Goal: Transaction & Acquisition: Download file/media

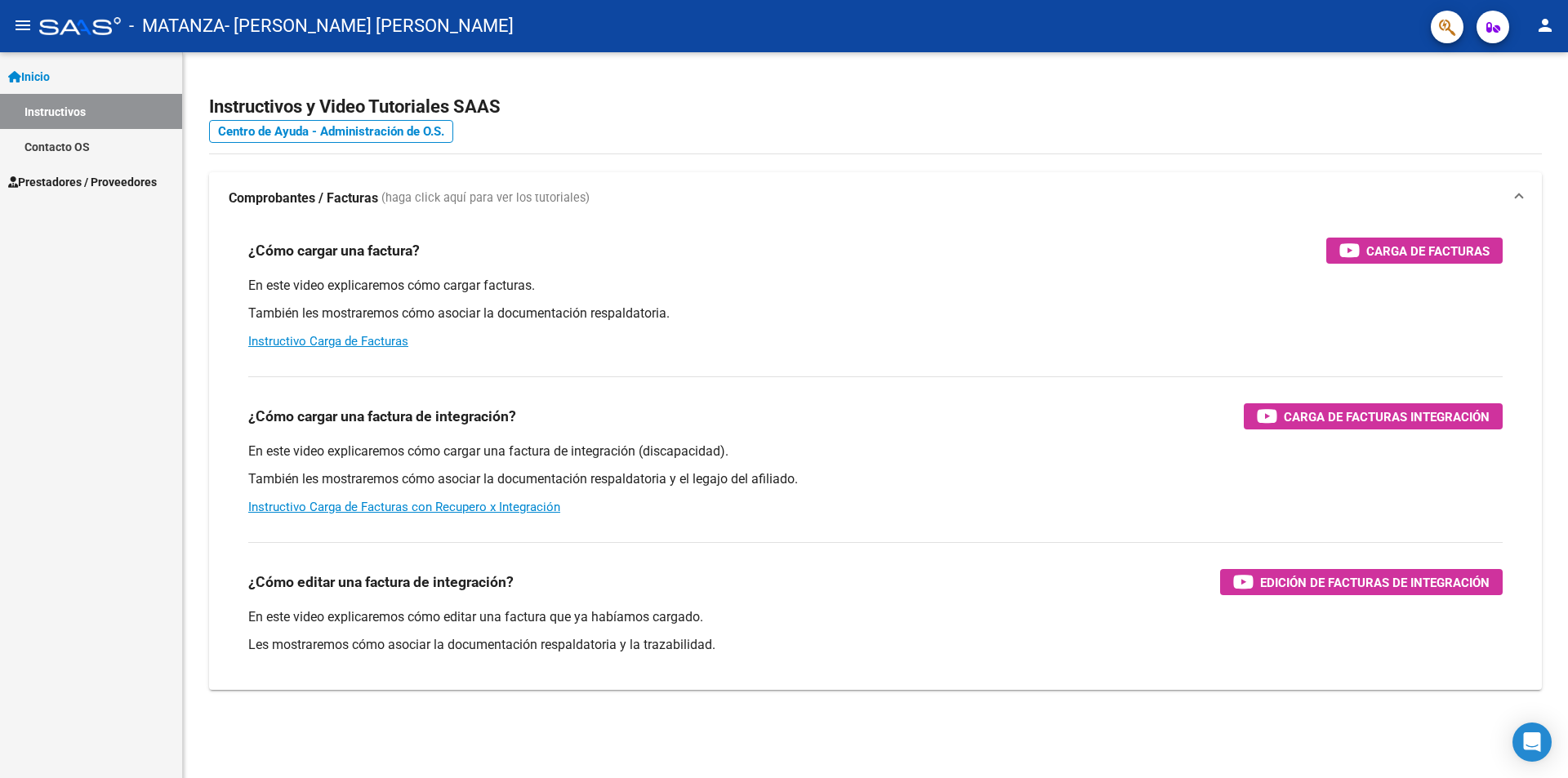
click at [66, 180] on span "Prestadores / Proveedores" at bounding box center [82, 182] width 149 height 18
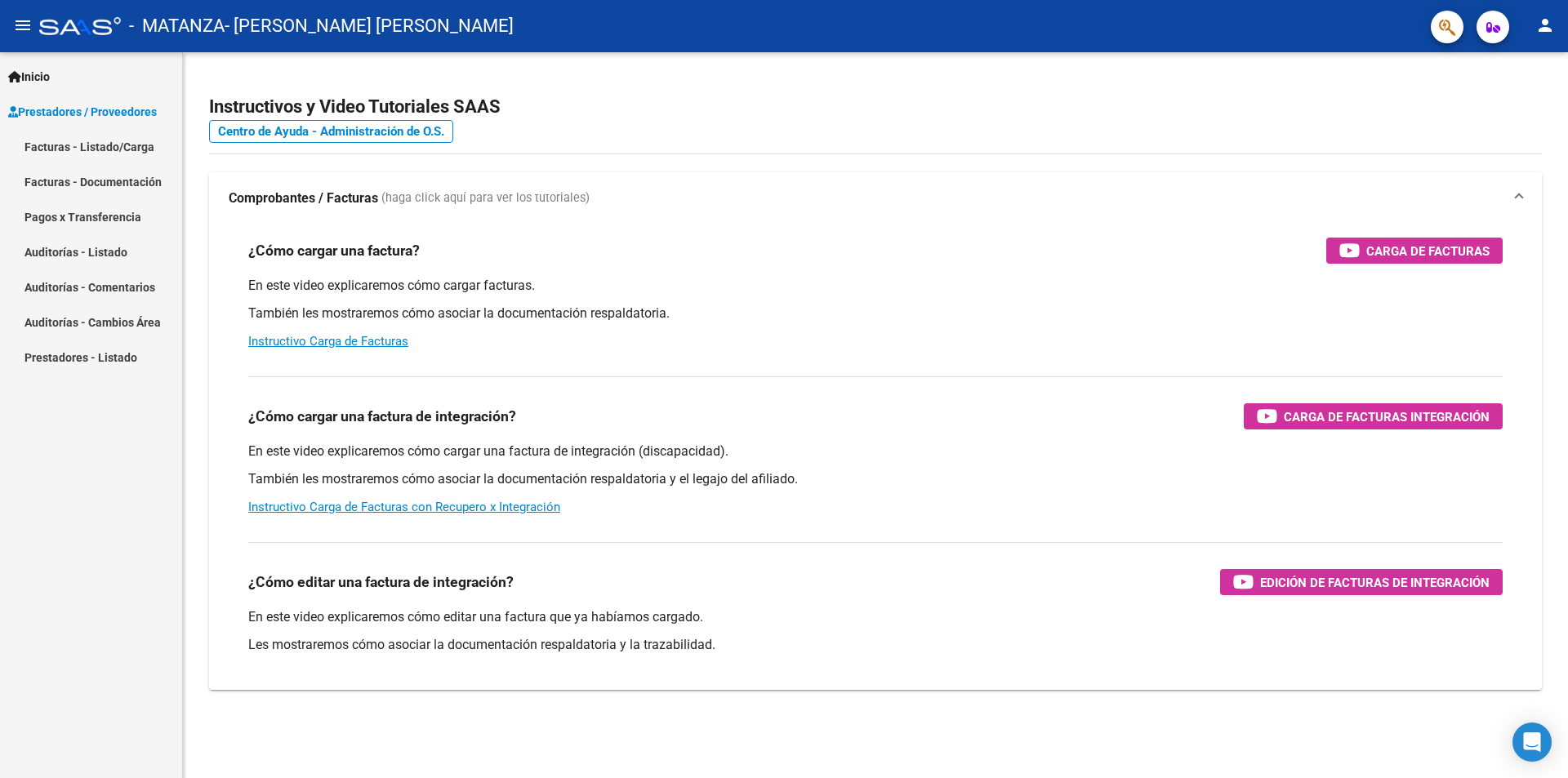
click at [87, 183] on link "Facturas - Documentación" at bounding box center [90, 182] width 182 height 35
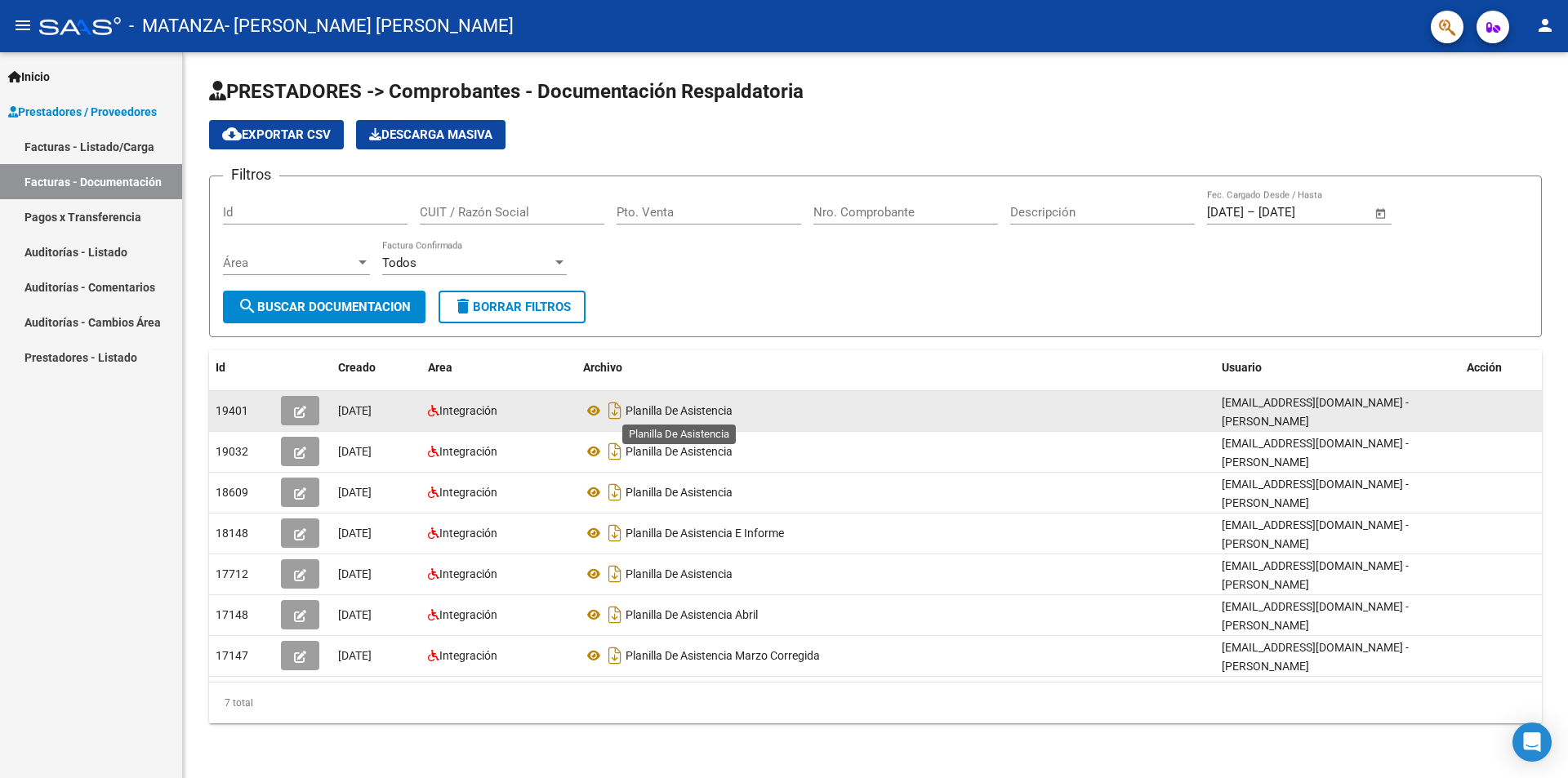
click at [652, 416] on span "Planilla De Asistencia" at bounding box center [678, 410] width 107 height 13
click at [614, 417] on icon "Descargar documento" at bounding box center [615, 410] width 21 height 26
click at [590, 417] on icon at bounding box center [593, 410] width 21 height 20
click at [597, 409] on icon at bounding box center [593, 410] width 21 height 20
click at [320, 402] on div at bounding box center [303, 410] width 44 height 30
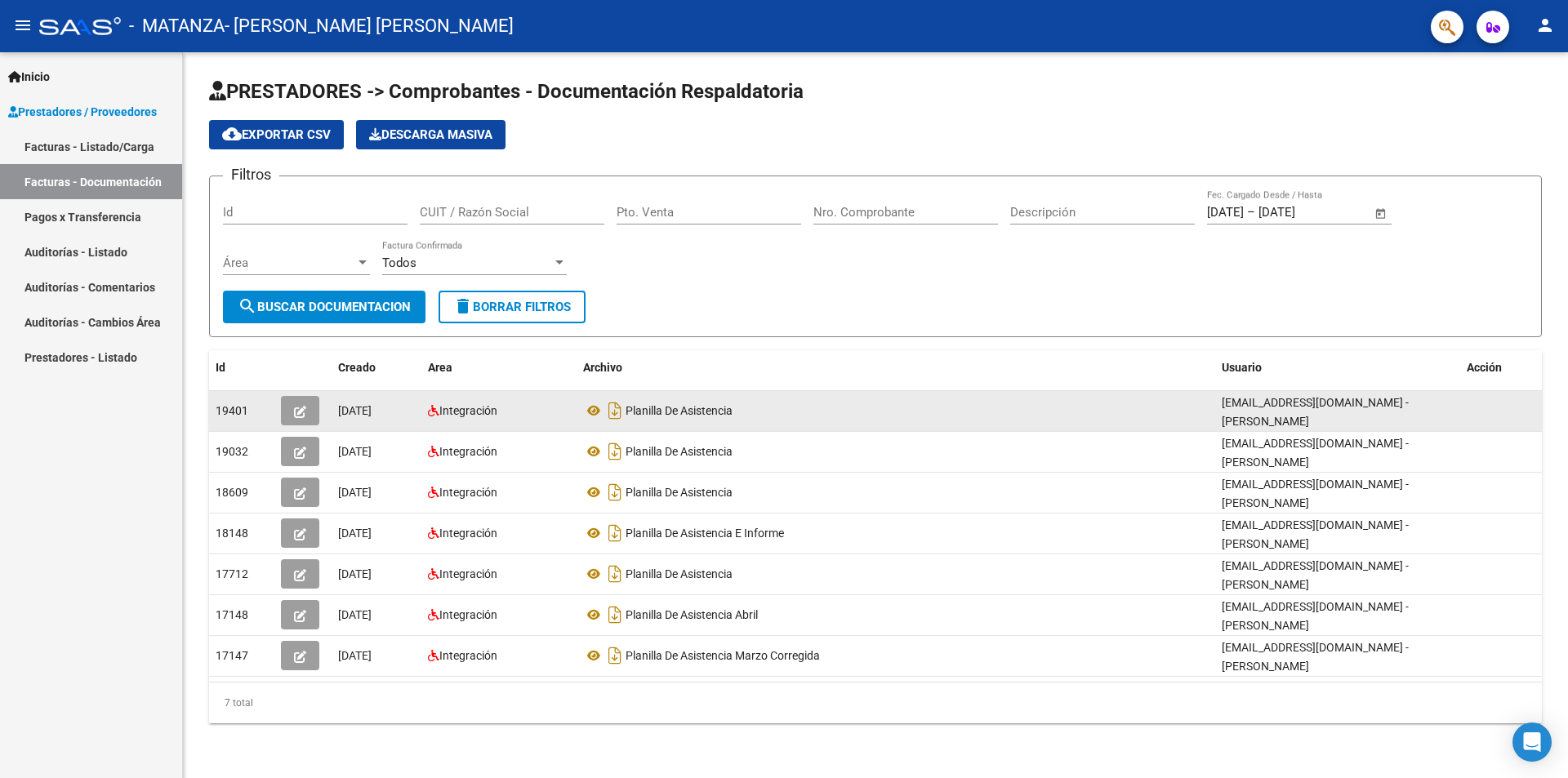
click at [312, 405] on button "button" at bounding box center [300, 410] width 38 height 30
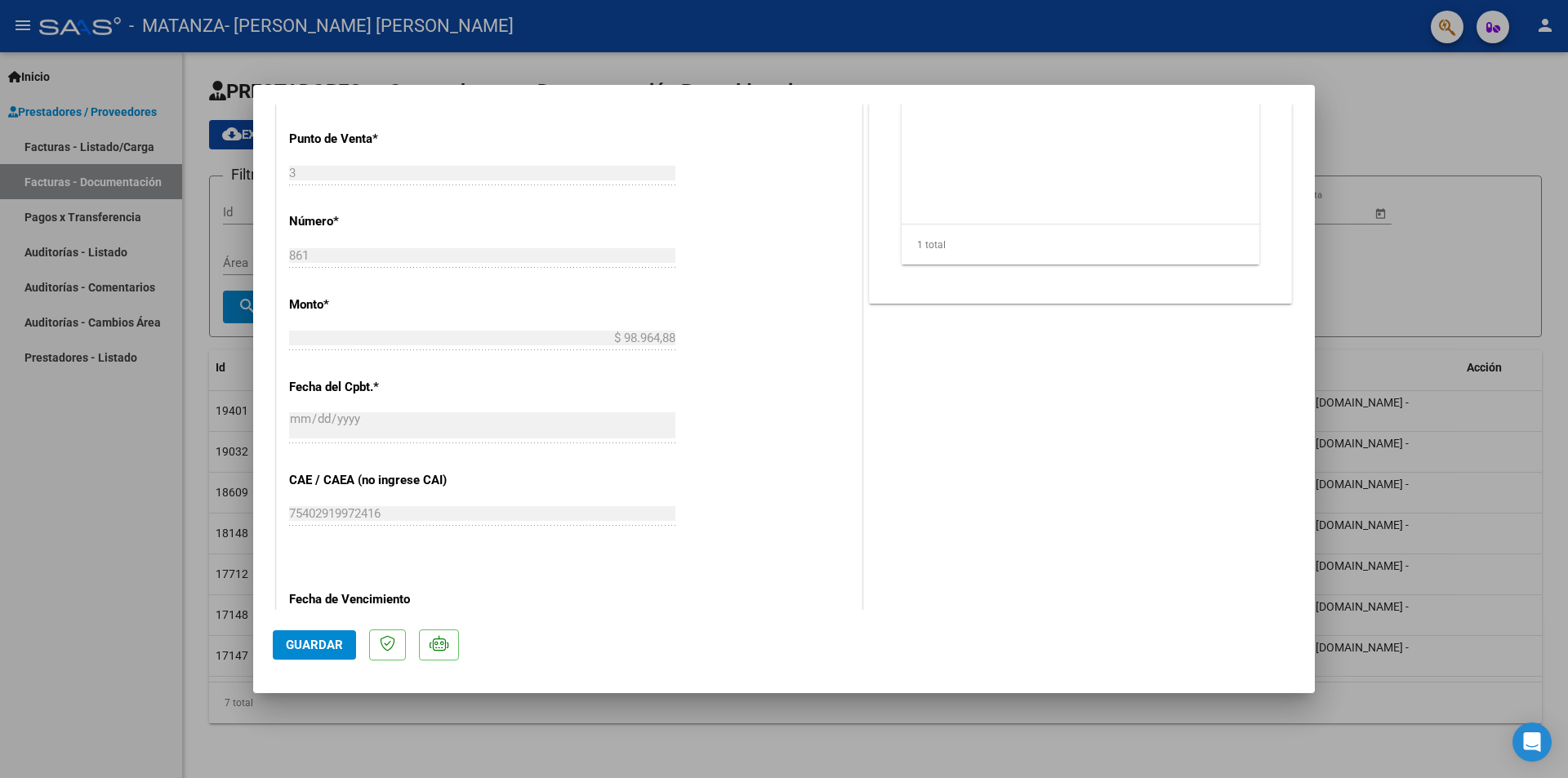
scroll to position [406, 0]
